Goal: Information Seeking & Learning: Compare options

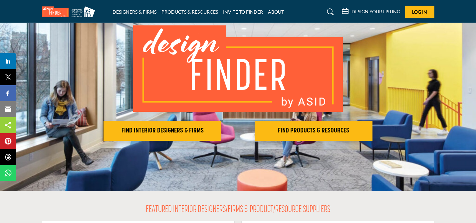
scroll to position [47, 0]
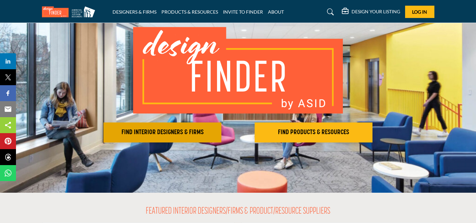
click at [154, 129] on h2 "FIND INTERIOR DESIGNERS & FIRMS" at bounding box center [162, 132] width 114 height 8
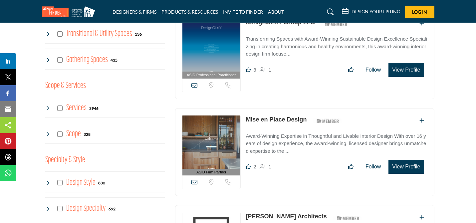
scroll to position [483, 0]
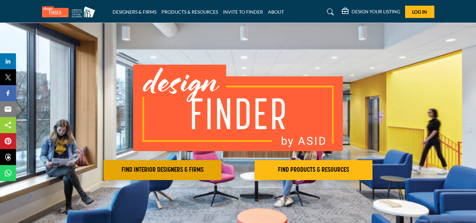
click at [170, 163] on button "FIND INTERIOR DESIGNERS & FIRMS" at bounding box center [162, 170] width 118 height 20
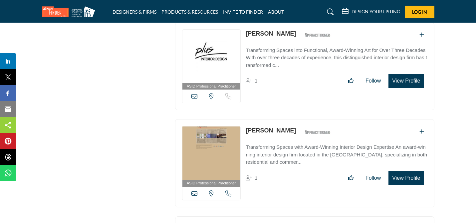
scroll to position [3194, 0]
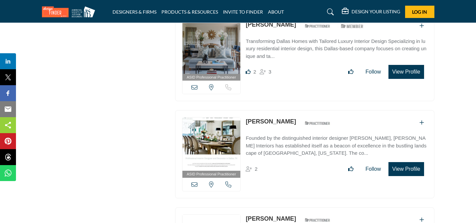
click at [253, 118] on link "[PERSON_NAME]" at bounding box center [270, 121] width 50 height 7
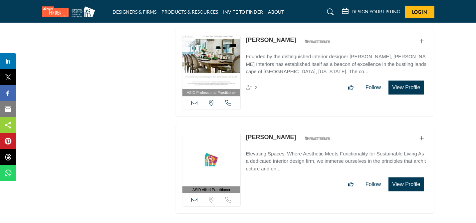
scroll to position [3374, 0]
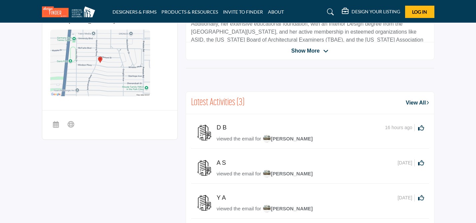
scroll to position [202, 0]
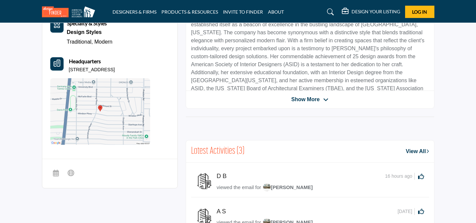
click at [0, 0] on div at bounding box center [0, 0] width 0 height 0
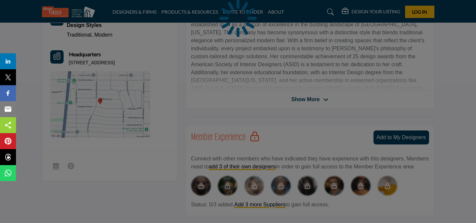
scroll to position [0, 0]
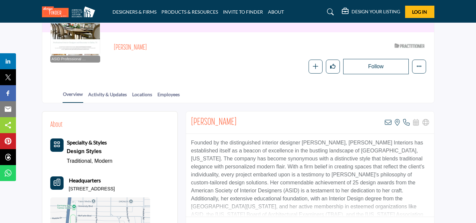
scroll to position [174, 0]
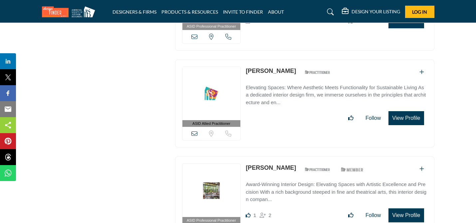
scroll to position [3030, 0]
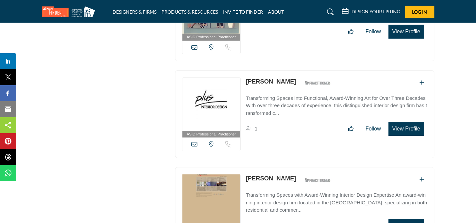
click at [296, 78] on link "[PERSON_NAME]" at bounding box center [270, 81] width 50 height 7
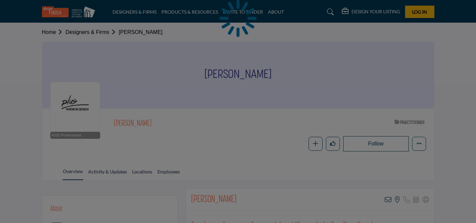
click at [139, 173] on div at bounding box center [238, 111] width 476 height 223
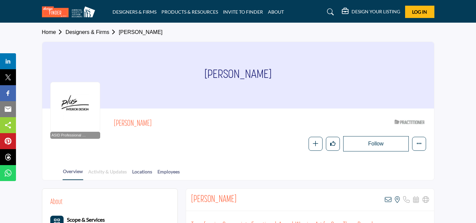
click at [120, 171] on link "Activity & Updates" at bounding box center [107, 174] width 39 height 12
